Goal: Task Accomplishment & Management: Manage account settings

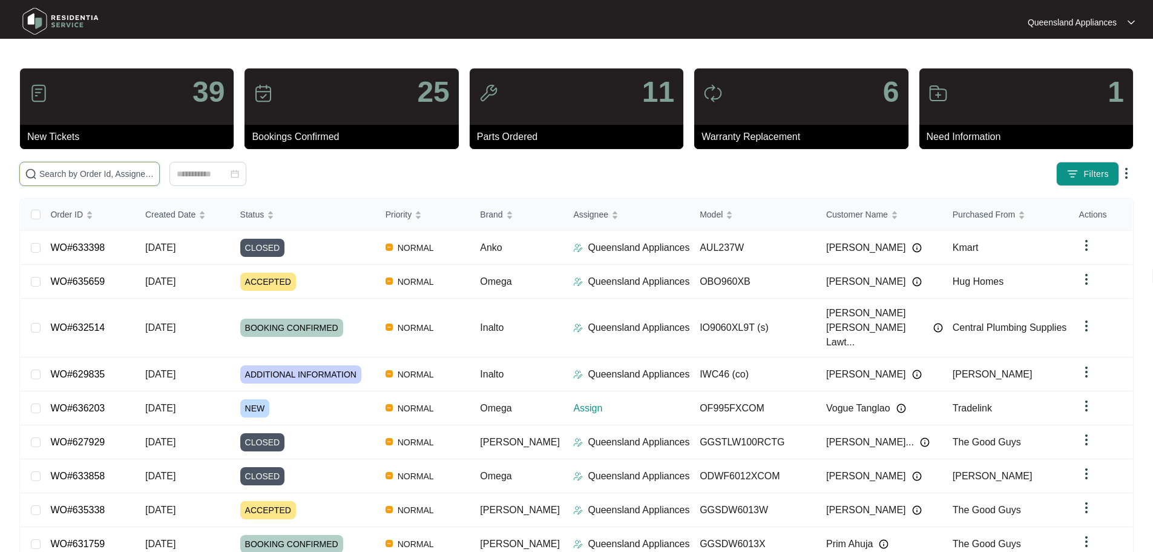
click at [154, 174] on input "text" at bounding box center [96, 173] width 115 height 13
paste input "636064"
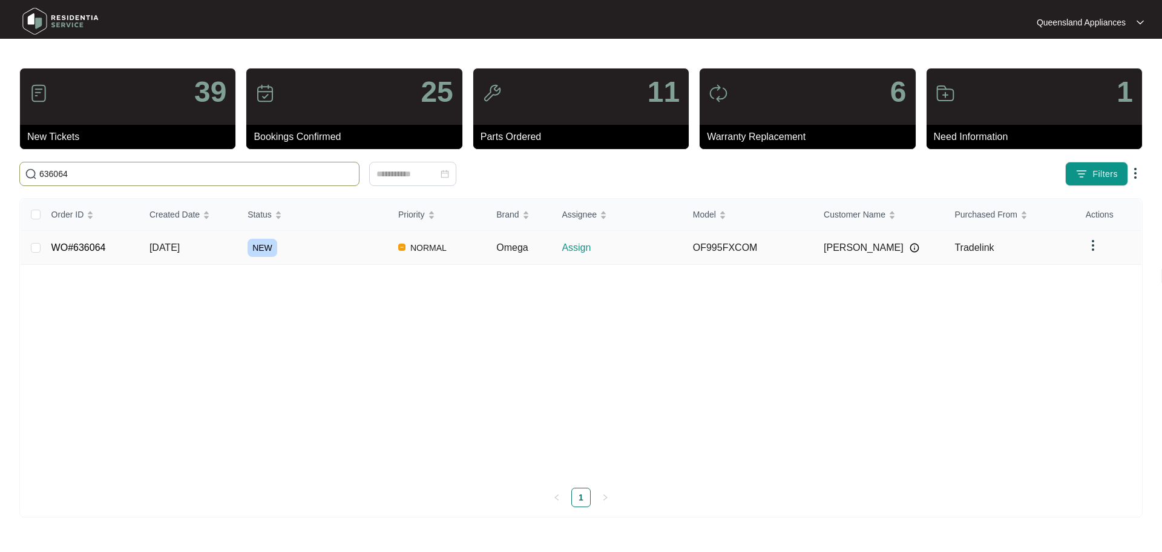
type input "636064"
click at [365, 236] on td "NEW" at bounding box center [313, 248] width 151 height 34
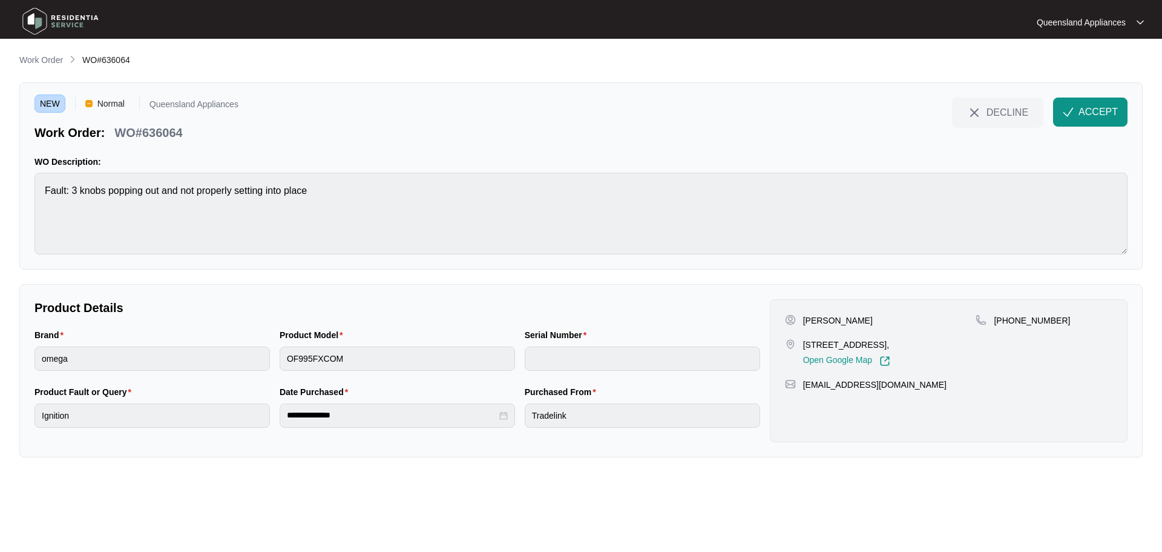
drag, startPoint x: 801, startPoint y: 340, endPoint x: 909, endPoint y: 350, distance: 108.2
click at [760, 350] on div "[STREET_ADDRESS], Open Google Map" at bounding box center [880, 352] width 191 height 28
copy p "[STREET_ADDRESS]"
click at [760, 93] on div "NEW Normal Queensland Appliances Work Order: WO#636064 DECLINE ACCEPT WO Descri…" at bounding box center [581, 175] width 1124 height 187
click at [178, 130] on p "WO#636064" at bounding box center [148, 132] width 68 height 17
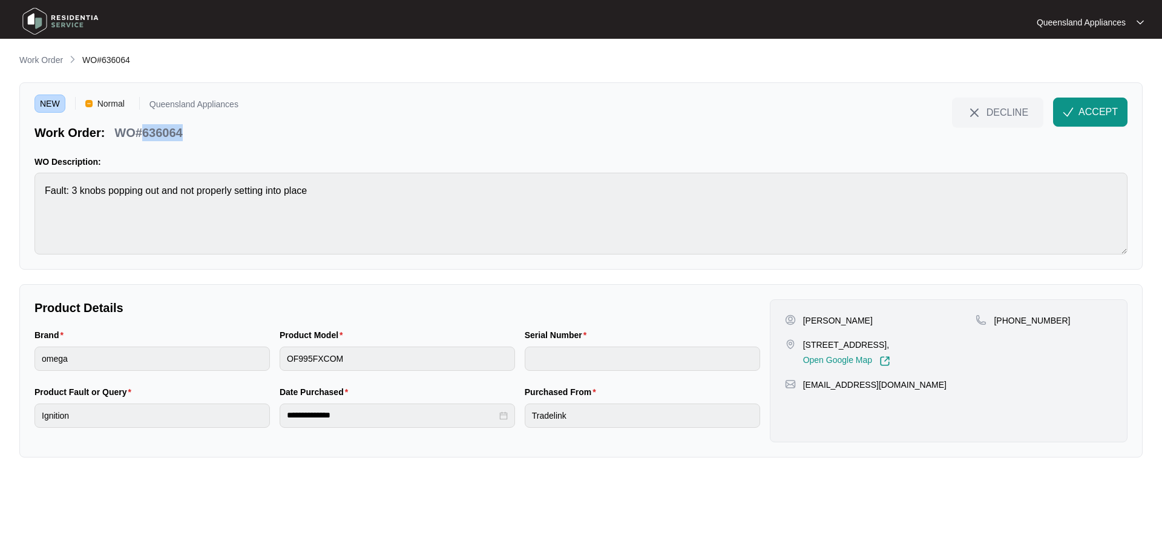
click at [178, 130] on p "WO#636064" at bounding box center [148, 132] width 68 height 17
copy p "636064"
click at [760, 122] on button "ACCEPT" at bounding box center [1090, 111] width 74 height 29
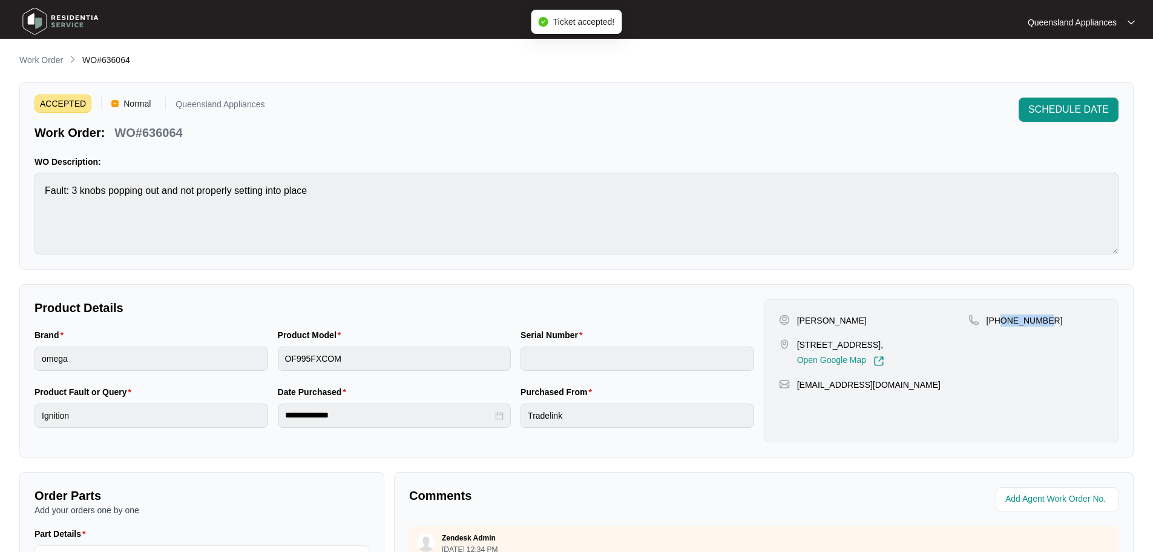
drag, startPoint x: 1060, startPoint y: 318, endPoint x: 1001, endPoint y: 317, distance: 59.3
click at [760, 317] on div "[PHONE_NUMBER]" at bounding box center [1036, 320] width 135 height 12
copy p "435149123"
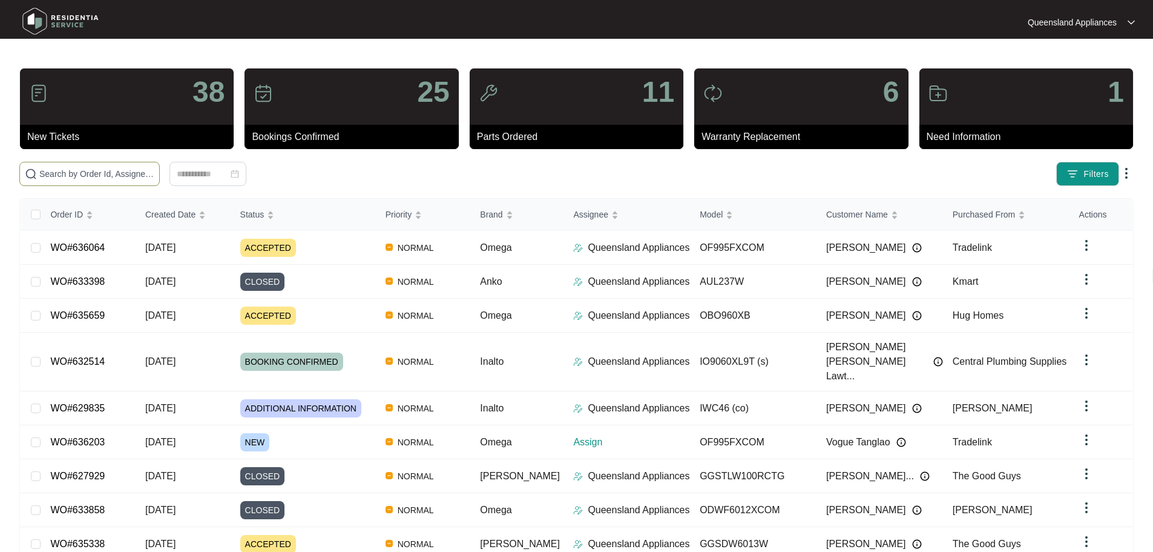
click at [154, 168] on input "text" at bounding box center [96, 173] width 115 height 13
paste input "636203"
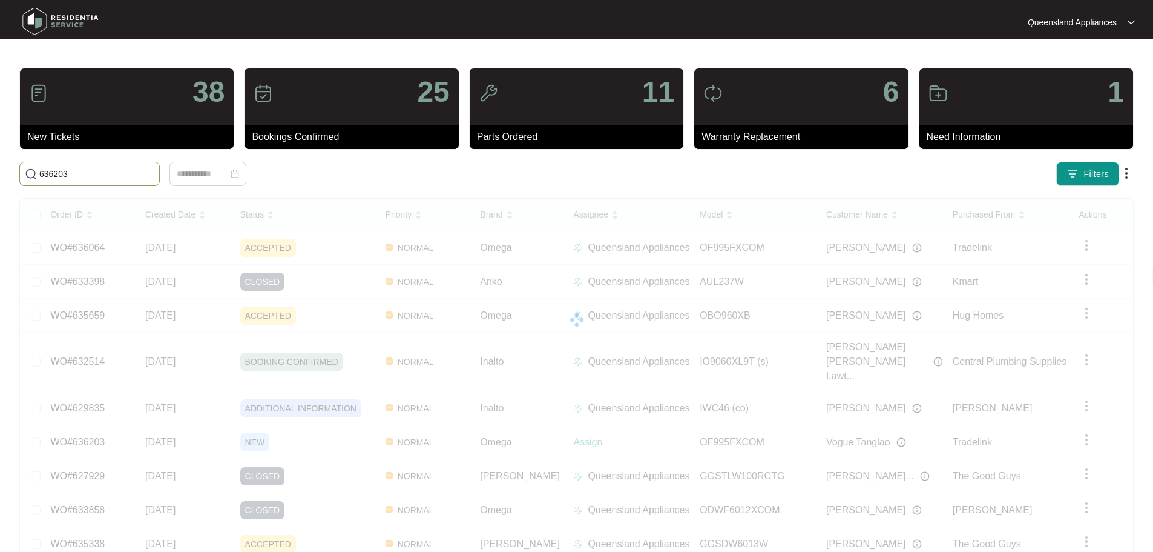
type input "636203"
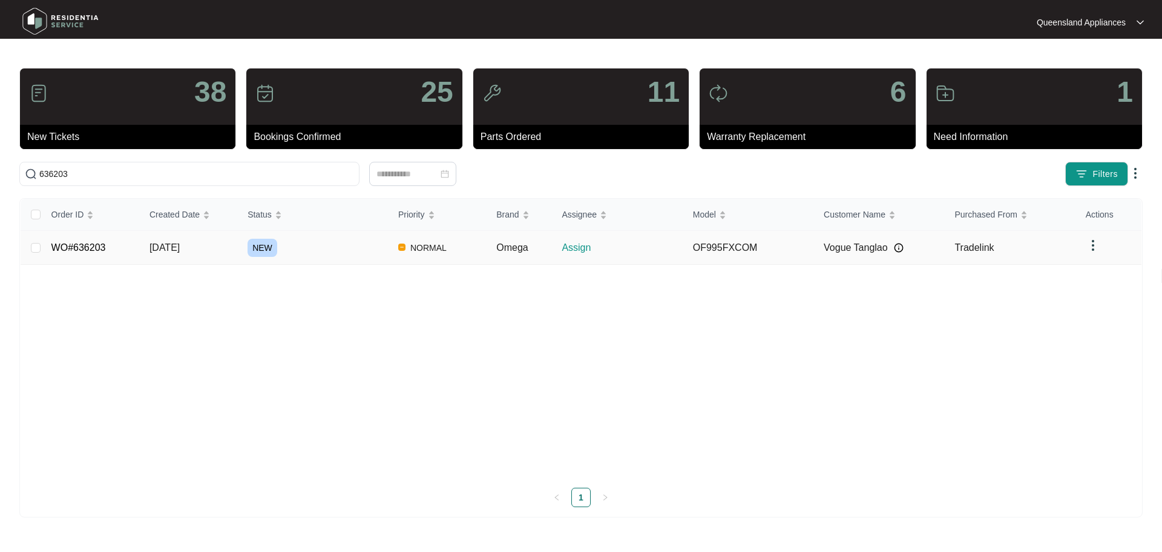
click at [324, 242] on div "NEW" at bounding box center [318, 248] width 141 height 18
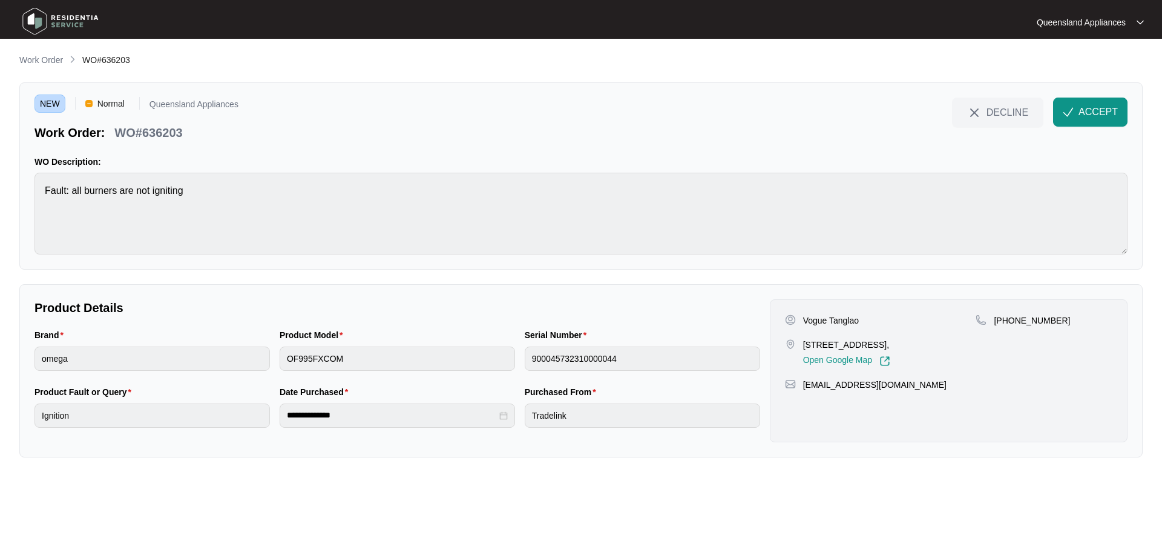
click at [165, 143] on div "NEW Normal Queensland Appliances Work Order: WO#636203 DECLINE ACCEPT WO Descri…" at bounding box center [581, 175] width 1124 height 187
click at [163, 132] on p "WO#636203" at bounding box center [148, 132] width 68 height 17
drag, startPoint x: 802, startPoint y: 347, endPoint x: 848, endPoint y: 349, distance: 46.1
click at [848, 349] on div "10 Brittle St, Redland Bay, 4165, Open Google Map" at bounding box center [880, 352] width 191 height 28
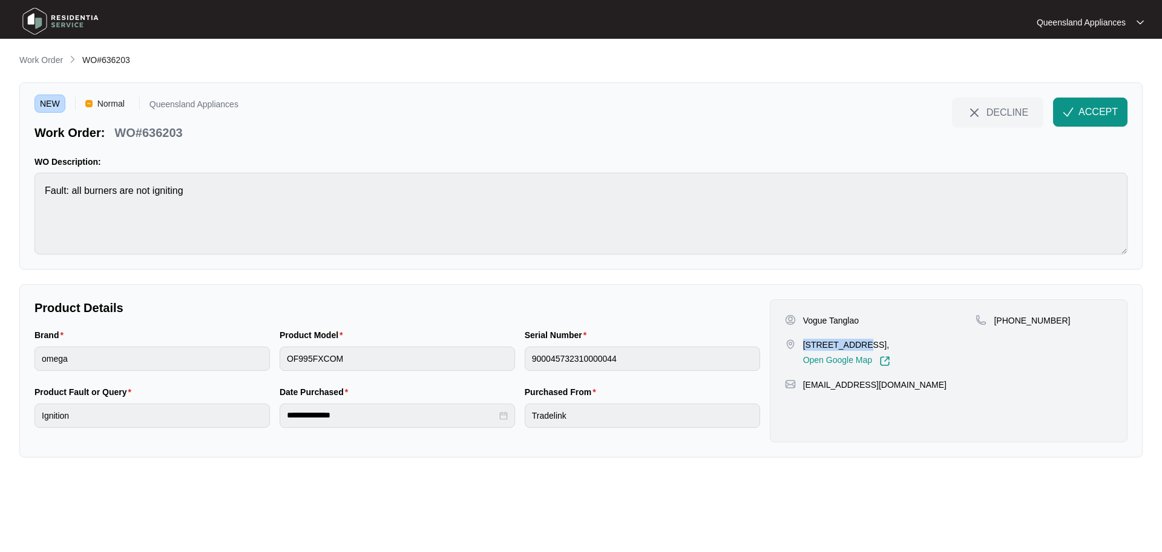
copy p "10 Brittle St"
click at [161, 134] on p "WO#636203" at bounding box center [148, 132] width 68 height 17
copy p "636203"
click at [1017, 323] on p "+61410214337" at bounding box center [1032, 320] width 76 height 12
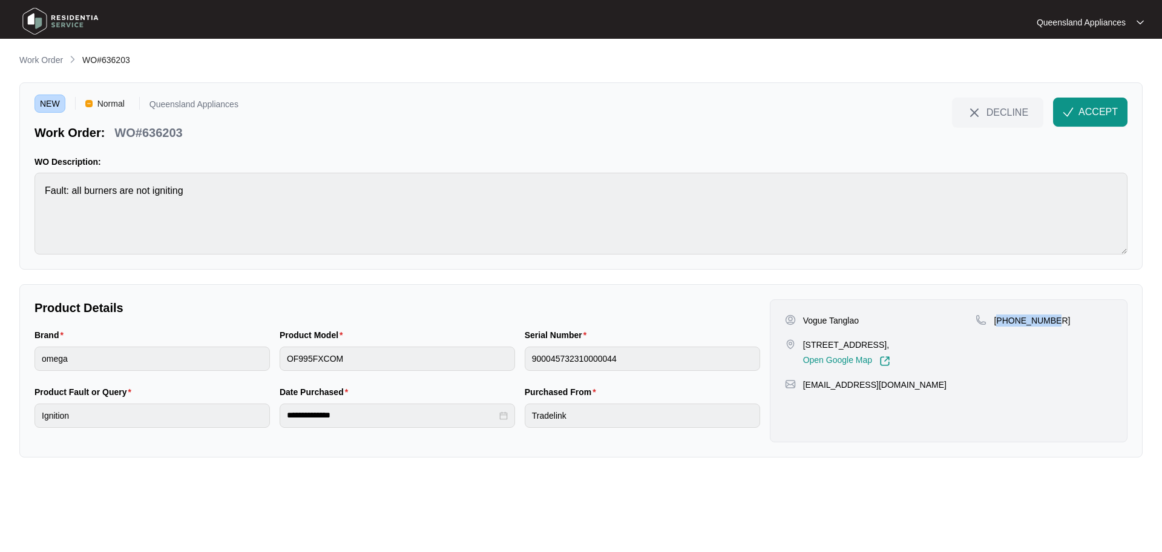
click at [1017, 323] on p "+61410214337" at bounding box center [1032, 320] width 76 height 12
copy p "61410214337"
click at [1075, 109] on button "ACCEPT" at bounding box center [1090, 111] width 74 height 29
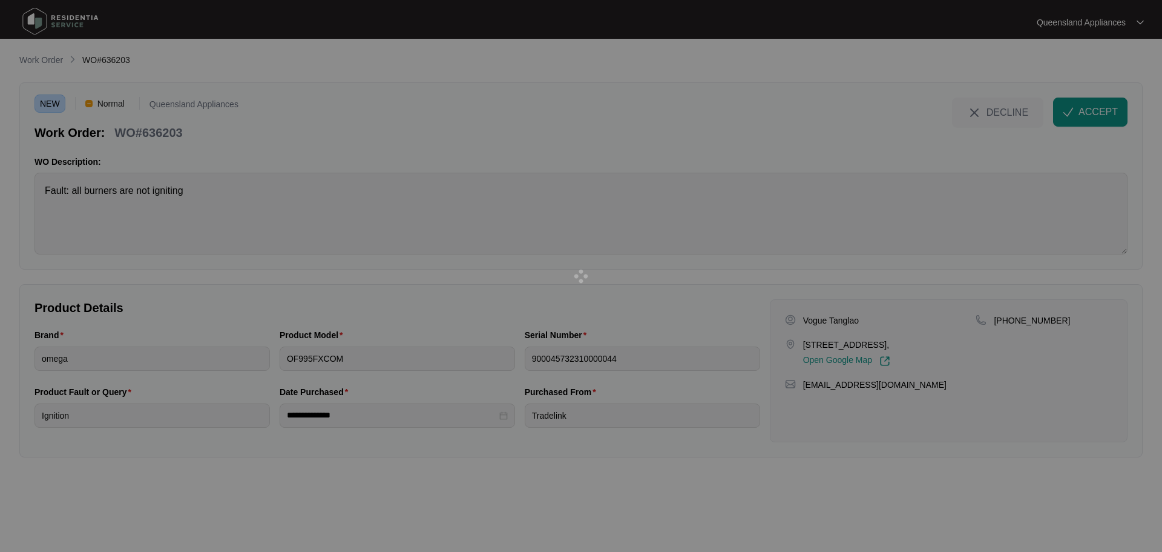
click at [306, 358] on div at bounding box center [581, 276] width 1162 height 552
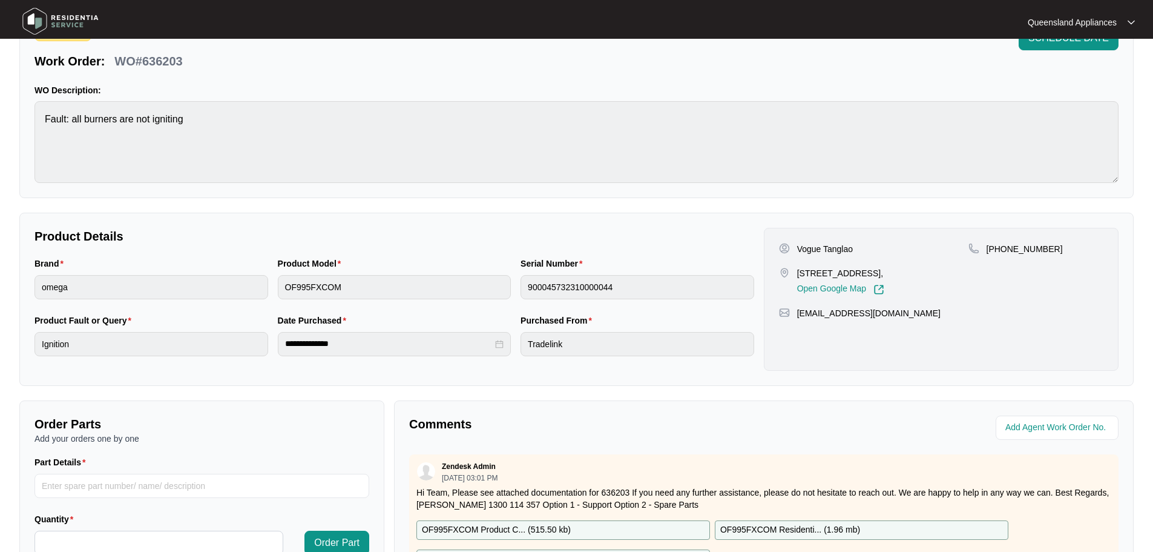
scroll to position [70, 0]
